Goal: Information Seeking & Learning: Learn about a topic

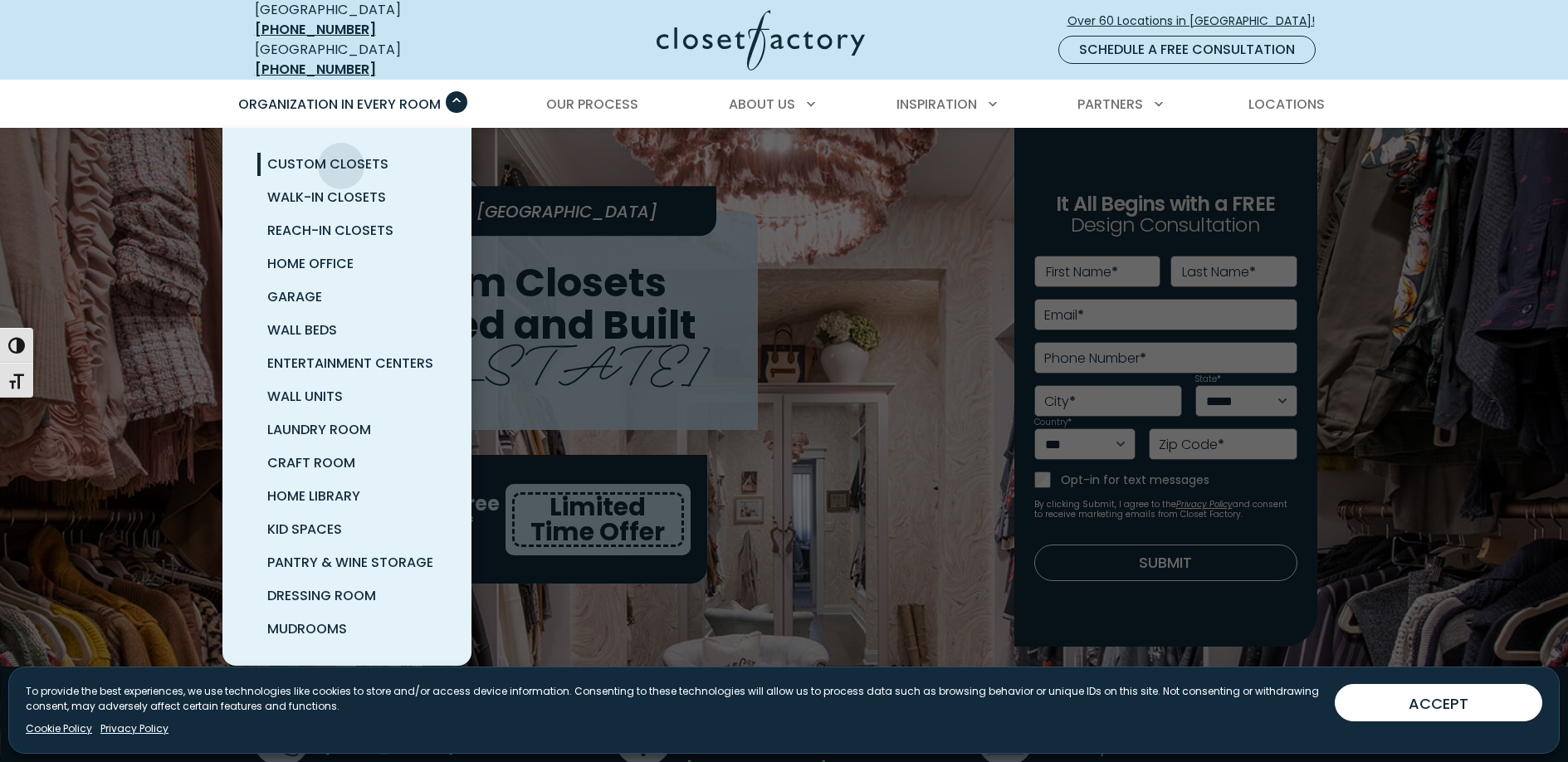
click at [341, 155] on span "Custom Closets" at bounding box center [328, 164] width 121 height 20
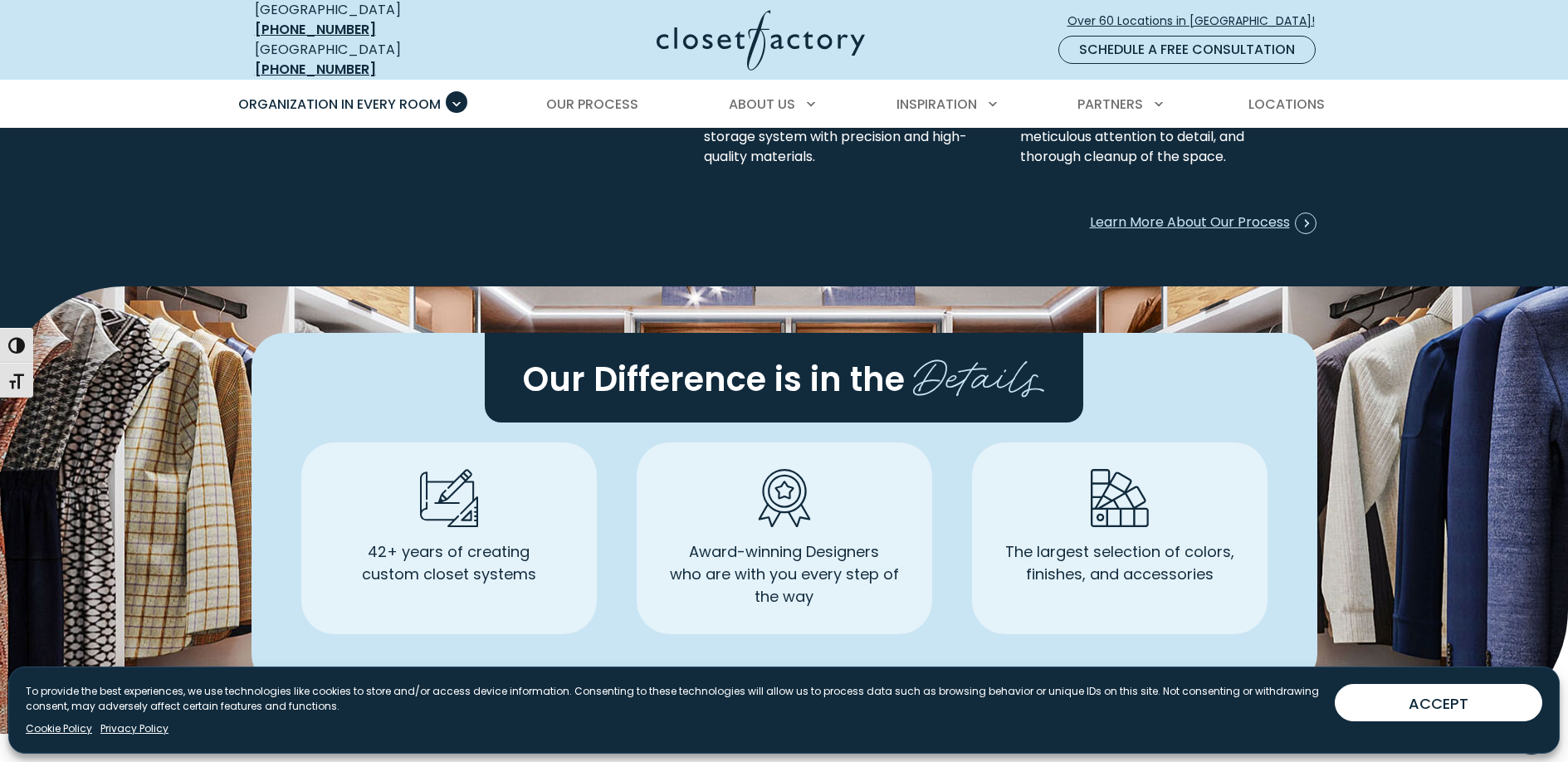
scroll to position [4443, 0]
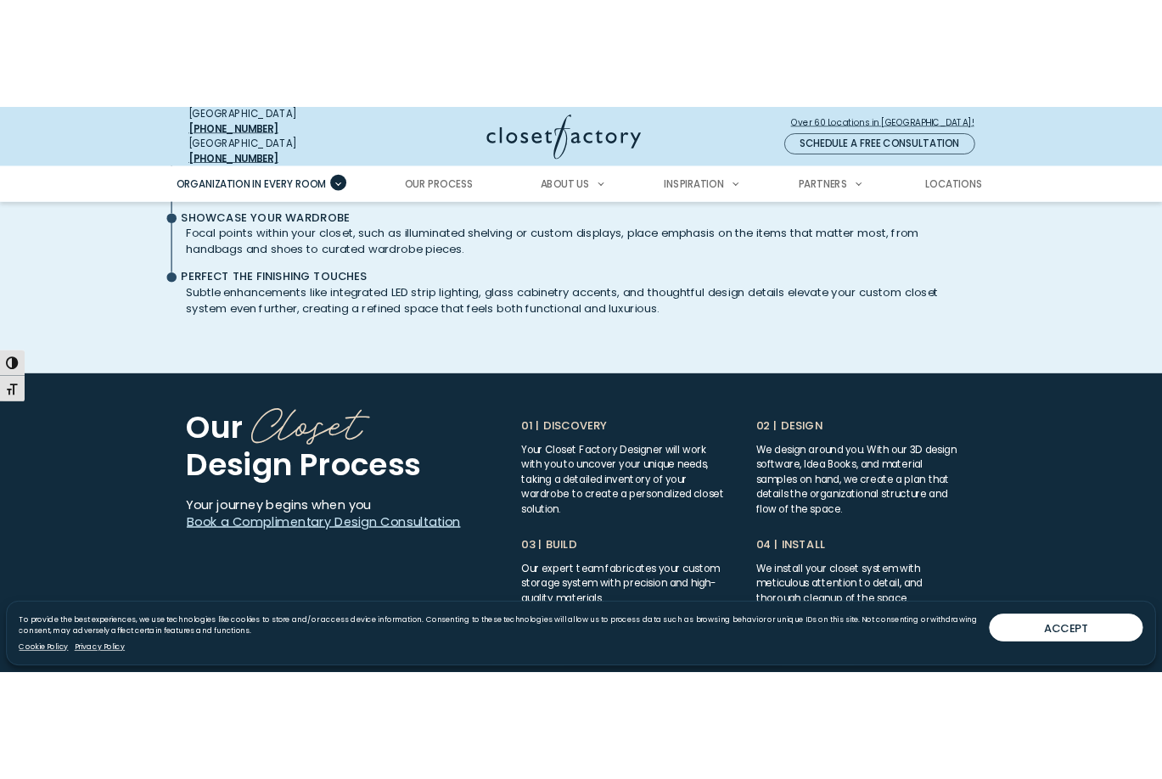
scroll to position [4240, 0]
